Goal: Task Accomplishment & Management: Manage account settings

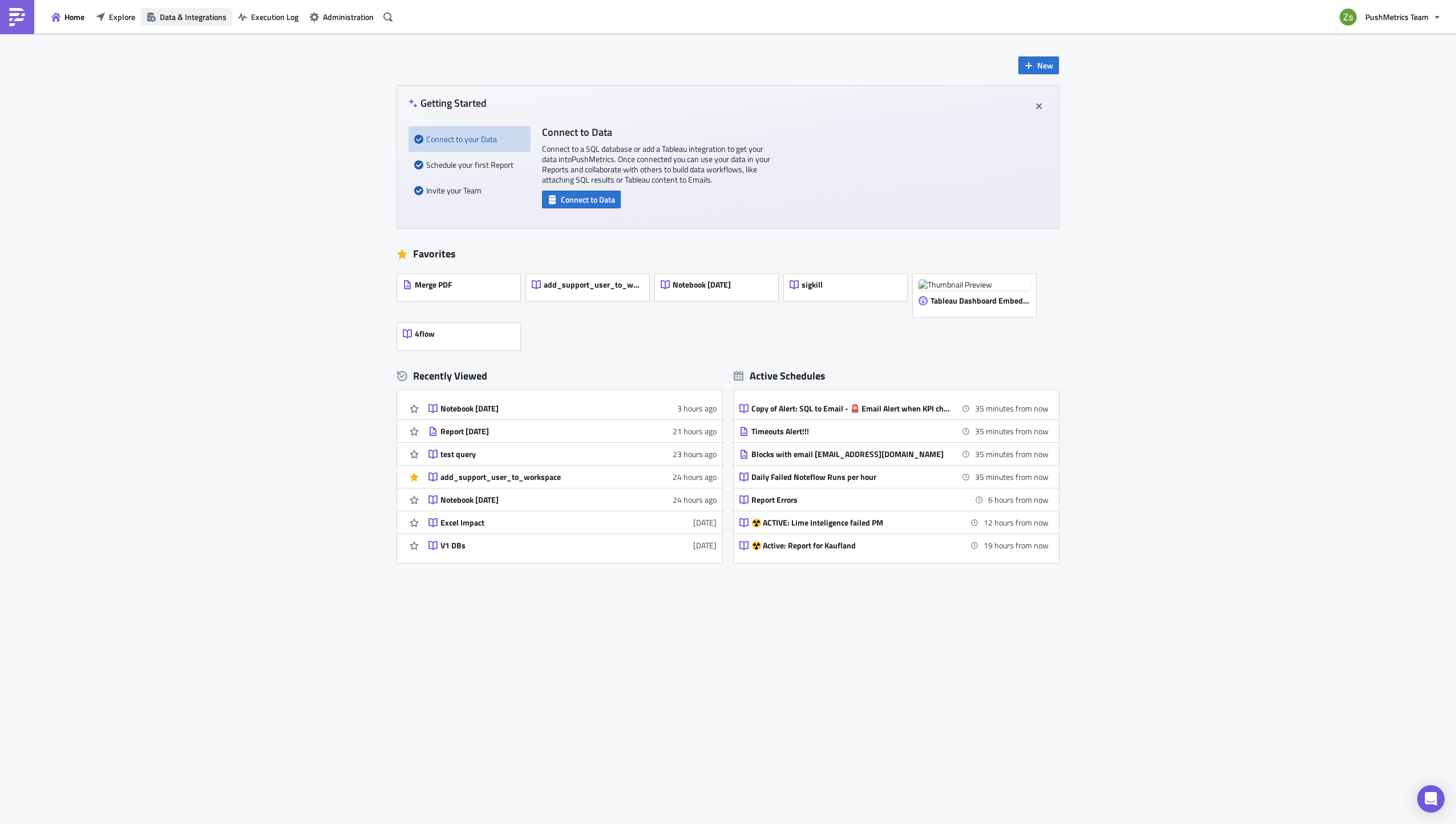
click at [176, 16] on span "Data & Integrations" at bounding box center [193, 17] width 67 height 12
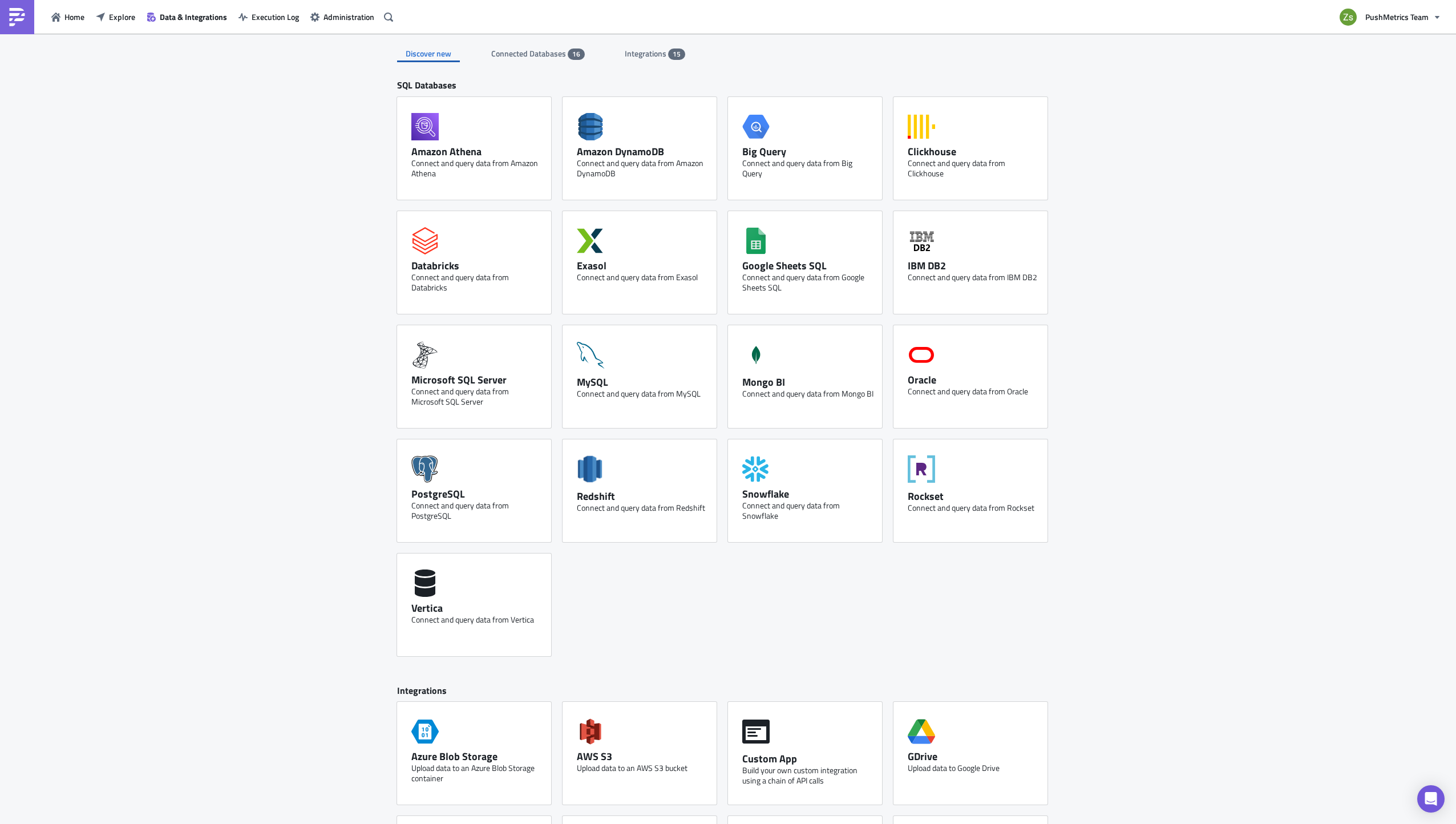
click at [642, 55] on span "Integrations" at bounding box center [646, 54] width 44 height 12
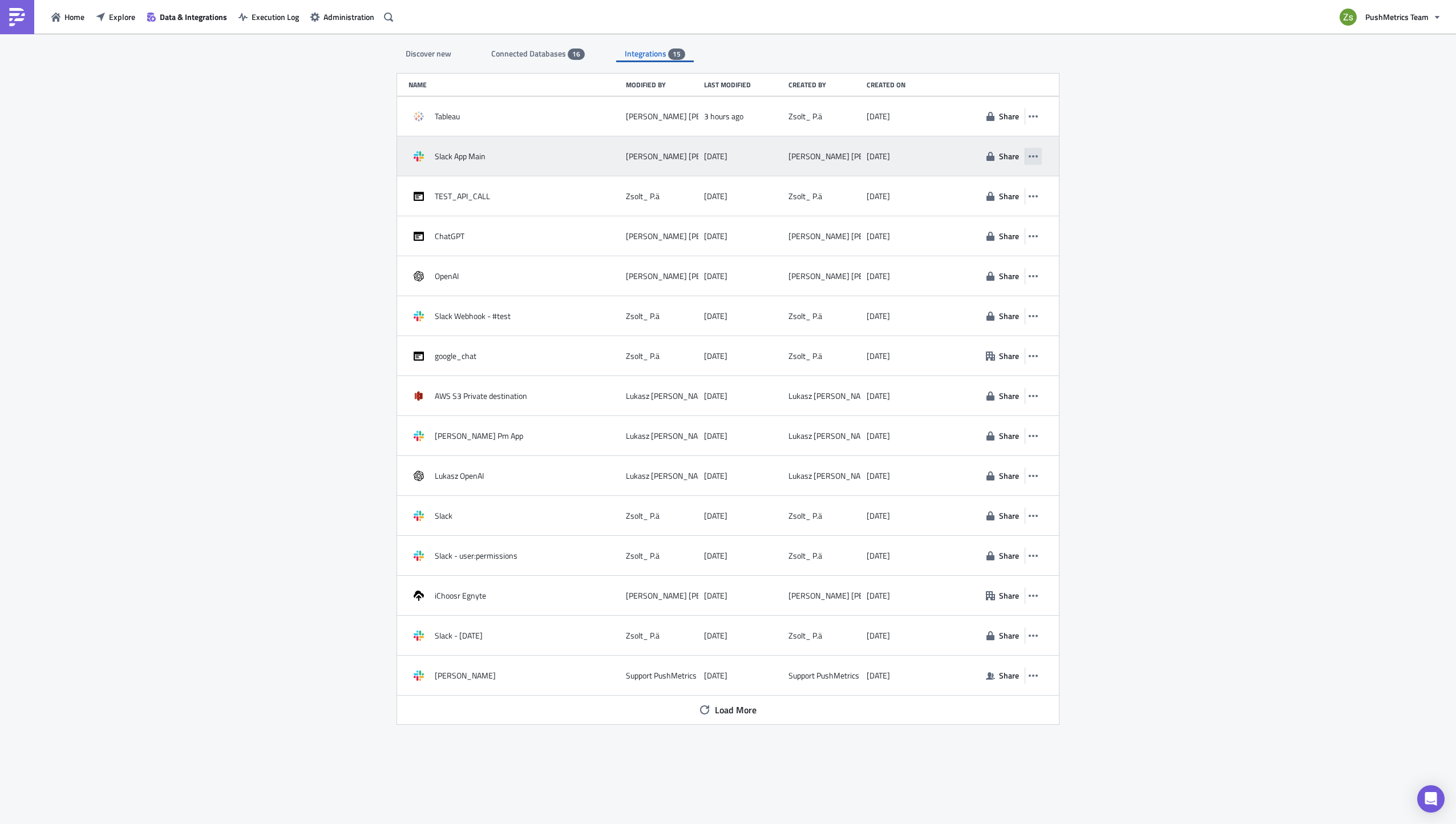
click at [1041, 155] on button "button" at bounding box center [1034, 157] width 18 height 18
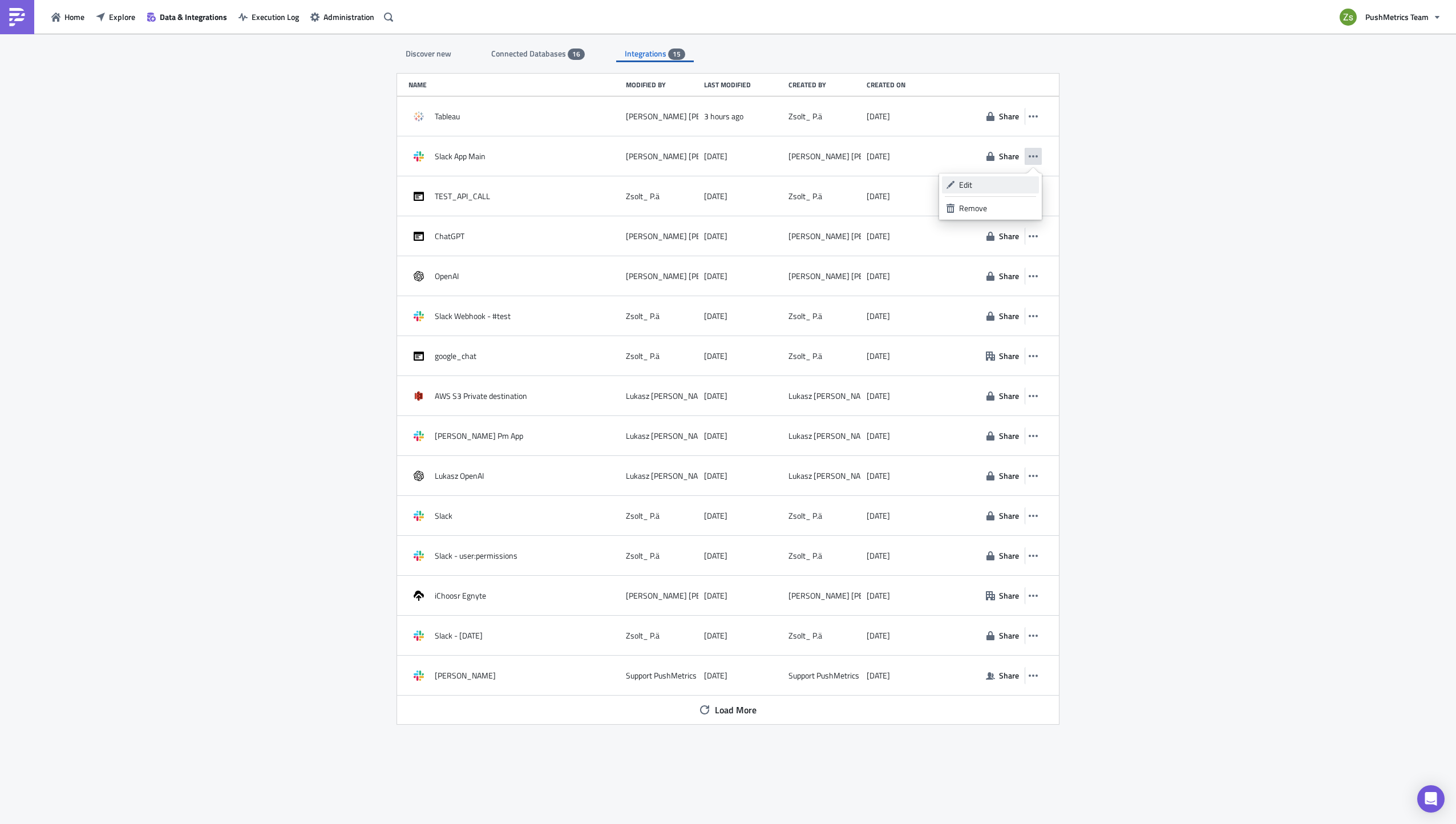
click at [1016, 184] on div "Edit" at bounding box center [998, 185] width 76 height 12
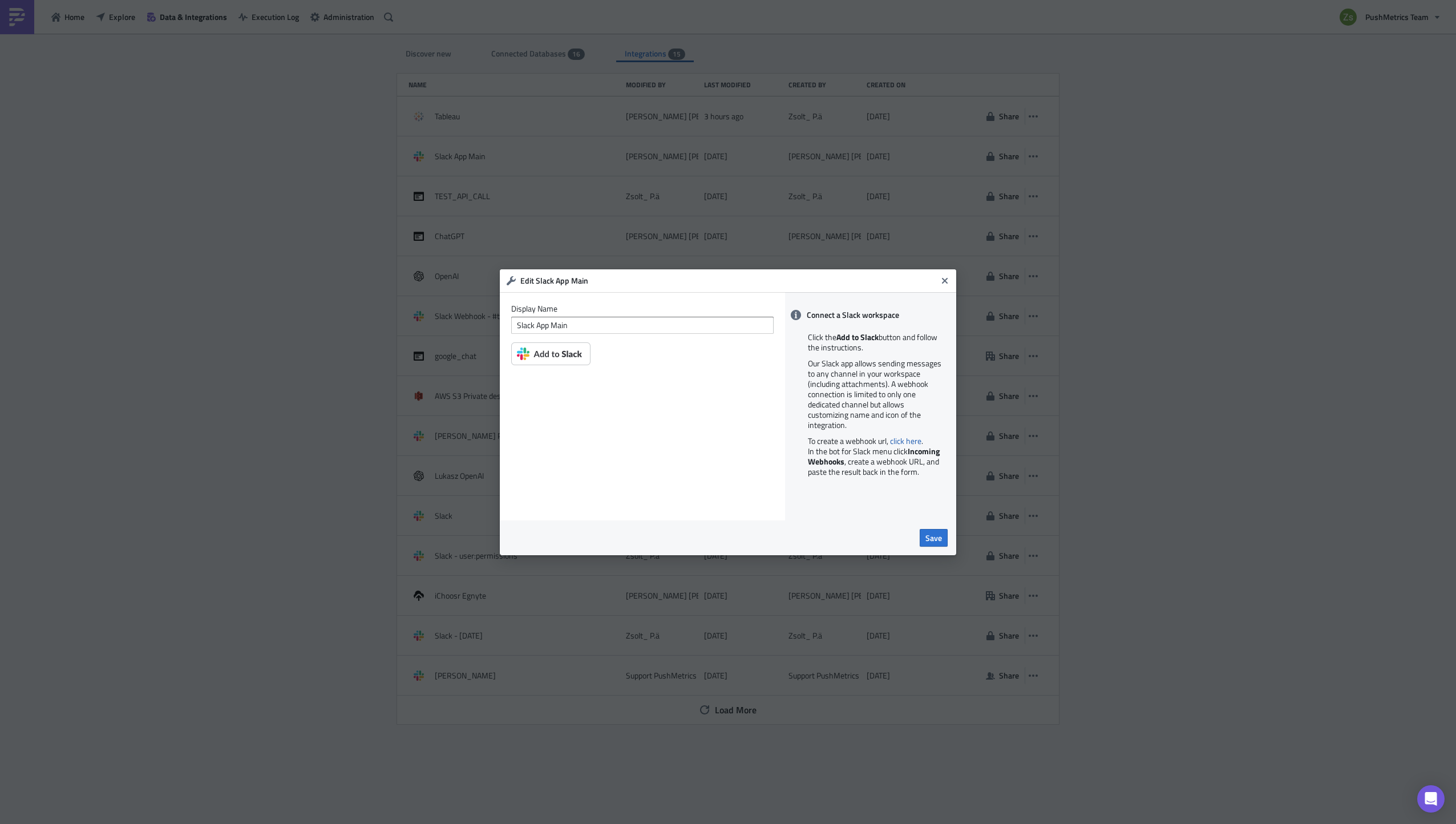
click at [550, 353] on img at bounding box center [550, 353] width 79 height 22
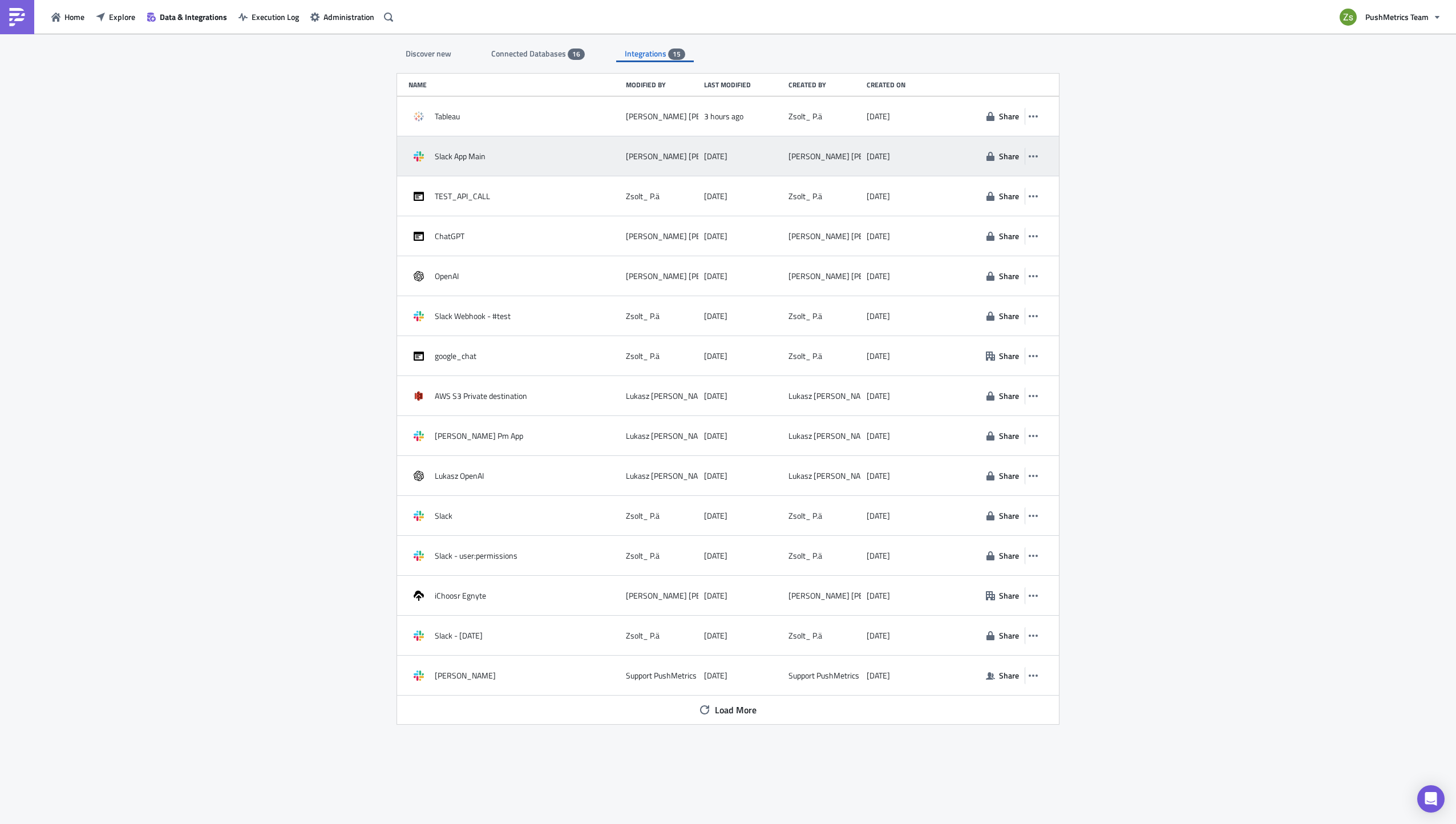
click at [1043, 158] on div "Slack App Main [PERSON_NAME] [DATE] [PERSON_NAME] [DATE] Share" at bounding box center [728, 156] width 662 height 40
click at [1037, 157] on icon "button" at bounding box center [1033, 156] width 9 height 9
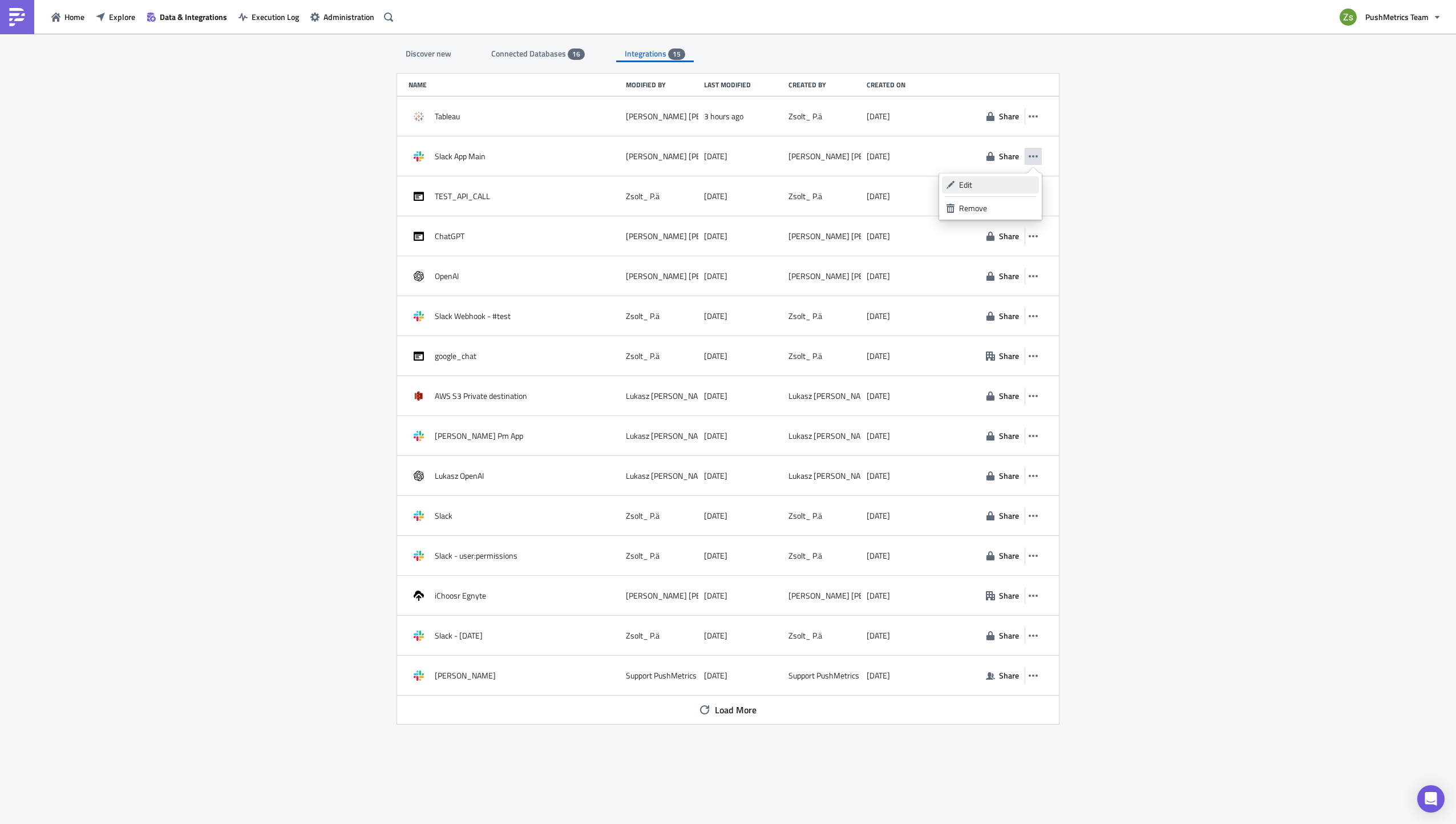
click at [1024, 188] on div "Edit" at bounding box center [998, 185] width 76 height 12
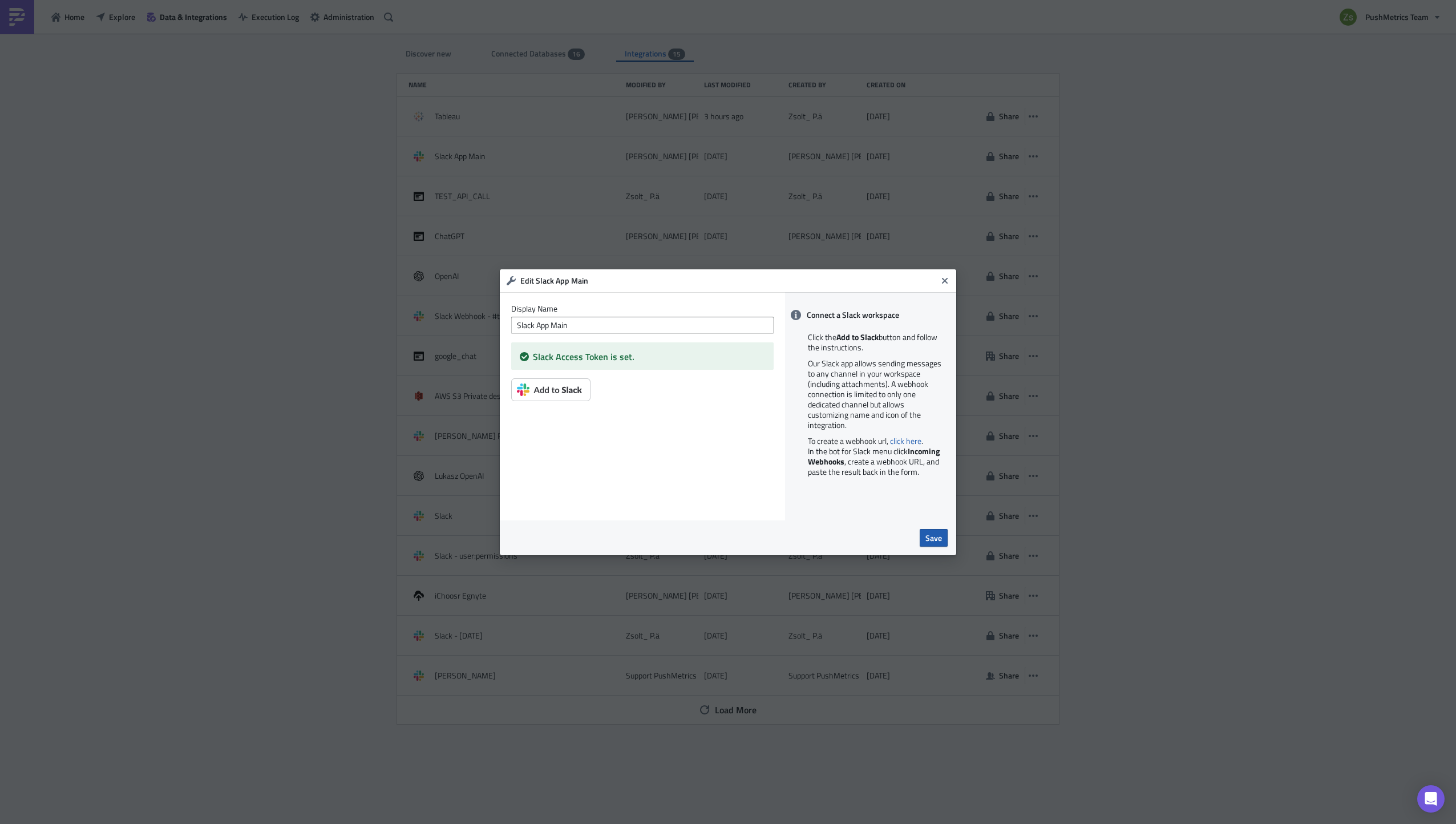
click at [934, 536] on span "Save" at bounding box center [933, 537] width 17 height 12
